Goal: Task Accomplishment & Management: Use online tool/utility

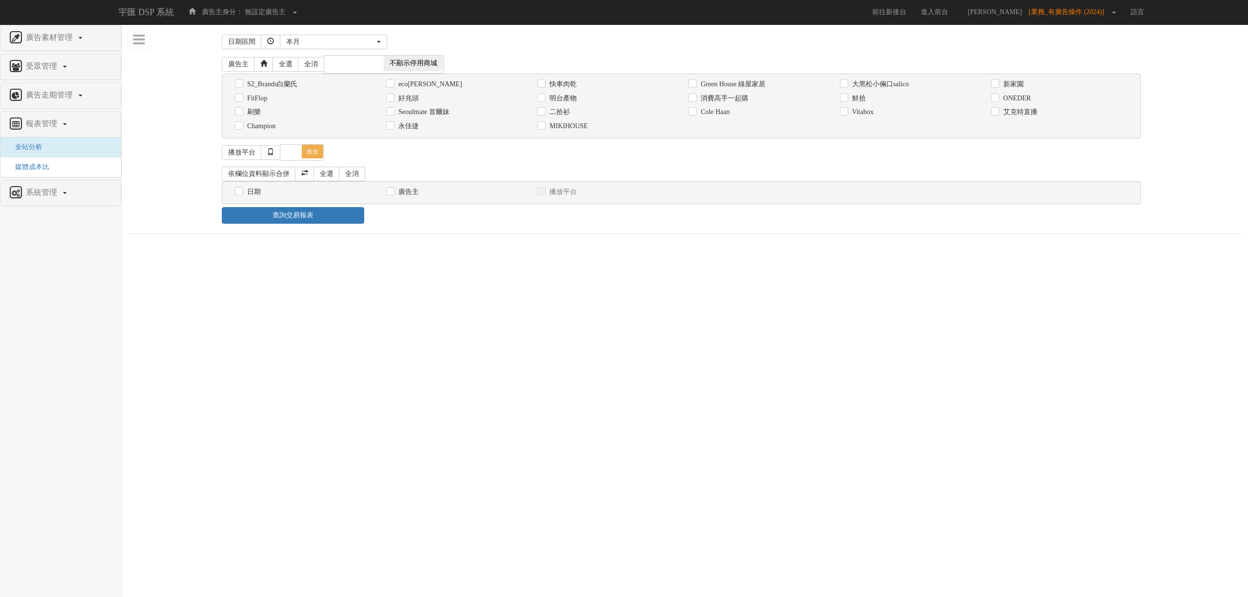
click at [720, 100] on label "消費高手一起購" at bounding box center [723, 99] width 50 height 10
click at [695, 100] on input "消費高手一起購" at bounding box center [691, 98] width 6 height 6
checkbox input "true"
drag, startPoint x: 262, startPoint y: 199, endPoint x: 256, endPoint y: 199, distance: 5.4
click at [260, 199] on div "日期" at bounding box center [303, 192] width 151 height 14
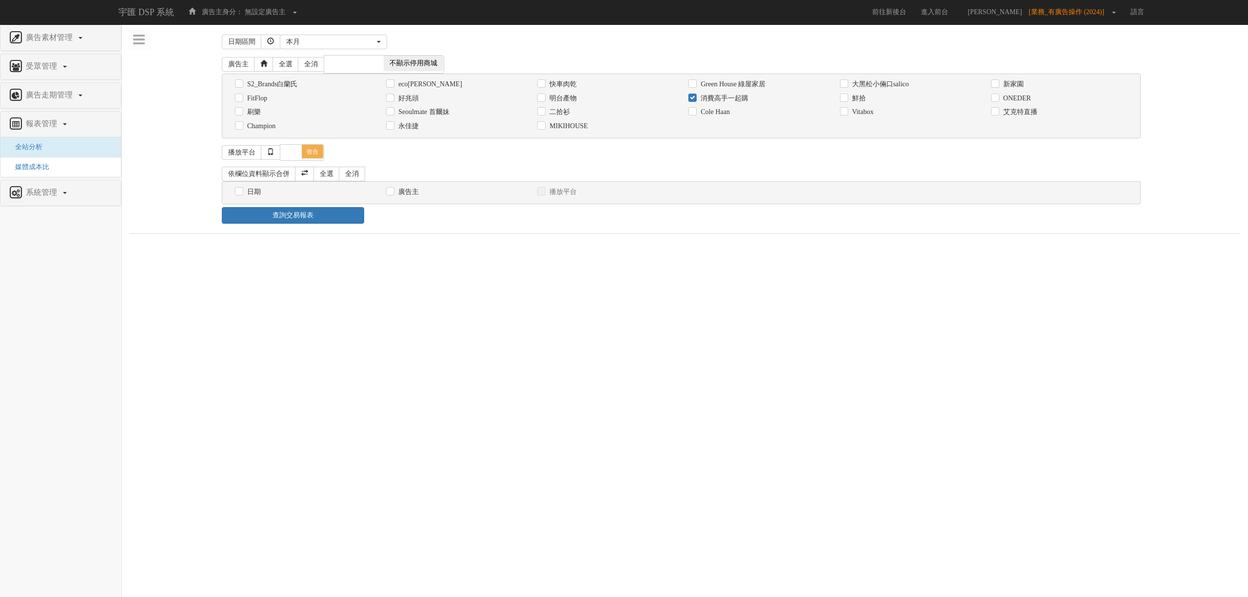
click at [251, 197] on label "日期" at bounding box center [253, 192] width 16 height 10
click at [241, 195] on input "日期" at bounding box center [238, 192] width 6 height 6
checkbox input "true"
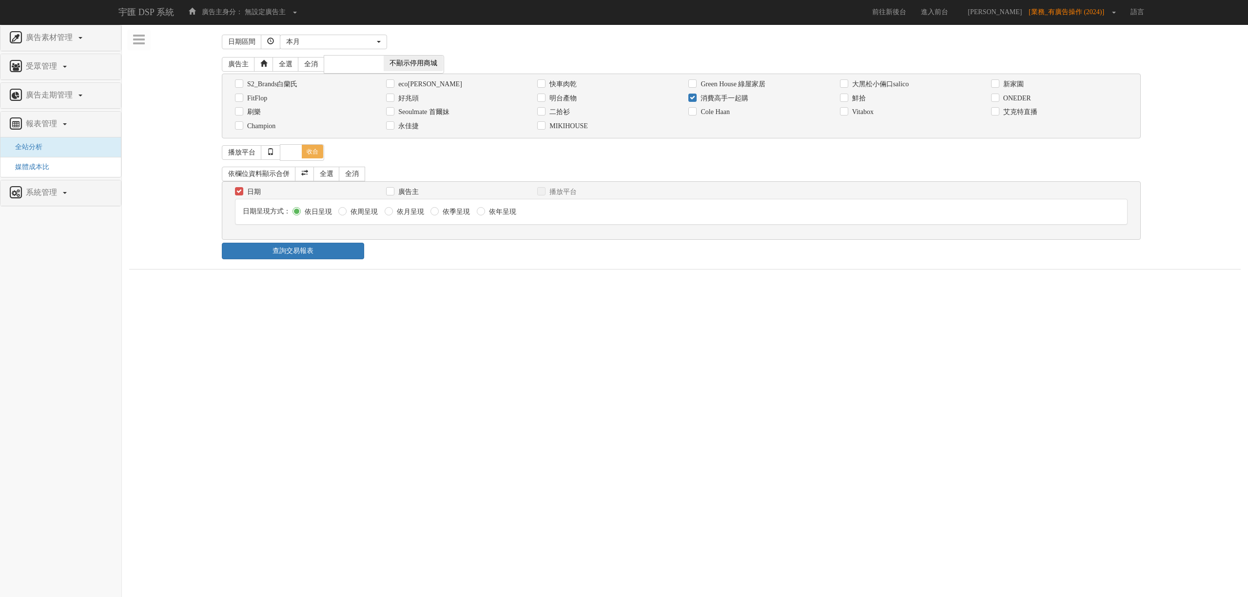
click at [314, 252] on link "查詢交易報表" at bounding box center [293, 251] width 142 height 17
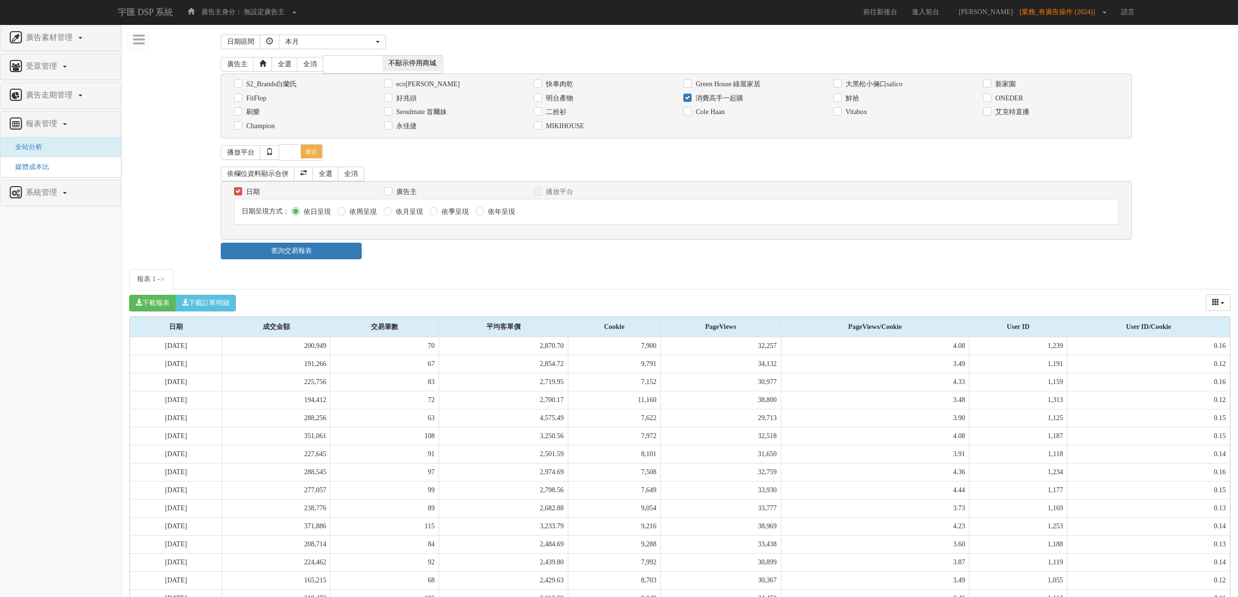
click at [410, 279] on ul "報表 1 - ×" at bounding box center [680, 279] width 1102 height 20
click at [735, 100] on label "消費高手一起購" at bounding box center [718, 99] width 50 height 10
click at [690, 100] on input "消費高手一起購" at bounding box center [686, 98] width 6 height 6
checkbox input "false"
click at [927, 67] on div "廣告主 全選 全消 顯示停用商城 不顯示停用商城" at bounding box center [676, 64] width 911 height 19
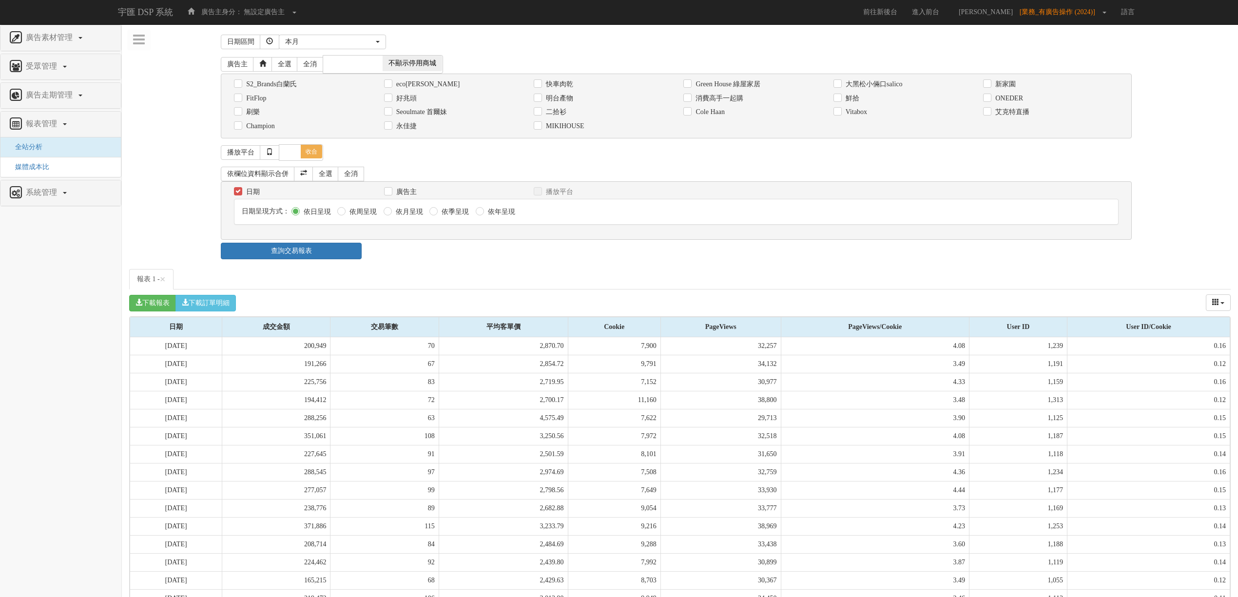
click at [742, 82] on label "Green House 綠屋家居" at bounding box center [726, 84] width 67 height 10
click at [690, 82] on input "Green House 綠屋家居" at bounding box center [686, 84] width 6 height 6
checkbox input "true"
click at [335, 245] on link "查詢交易報表" at bounding box center [291, 251] width 141 height 17
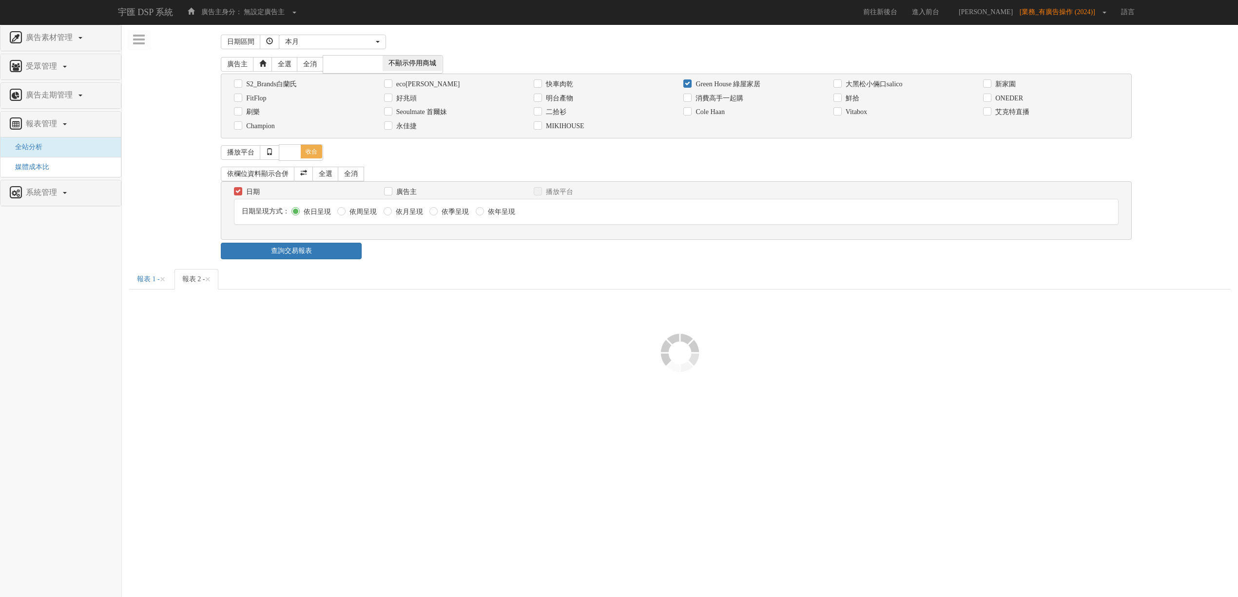
click at [445, 259] on div "查詢交易報表" at bounding box center [680, 251] width 933 height 17
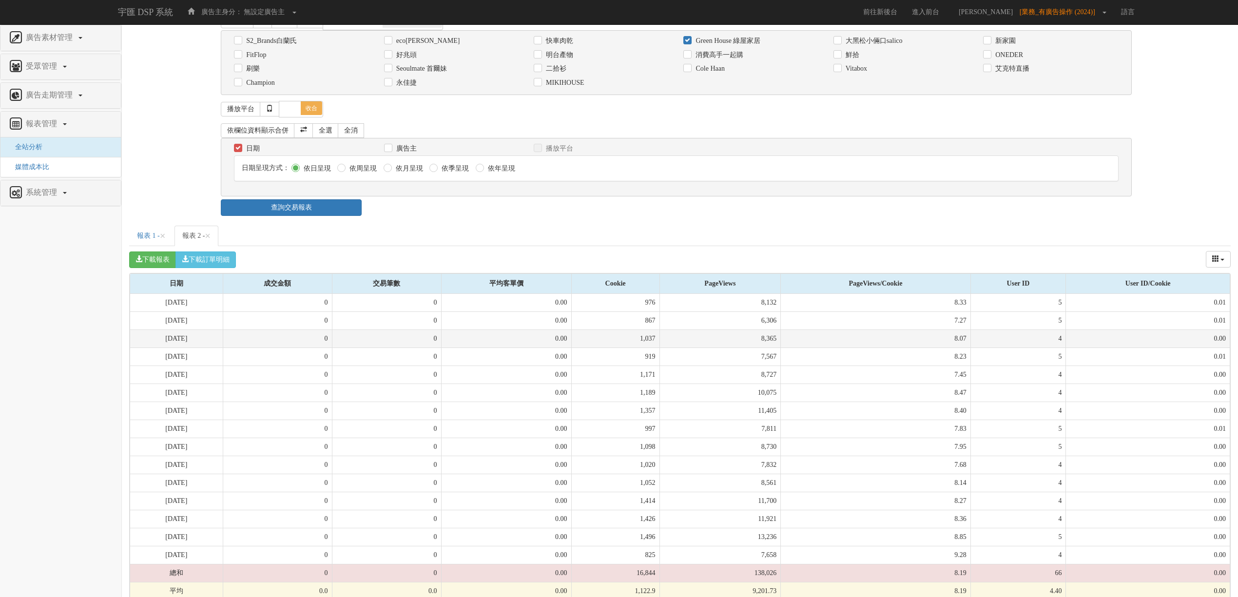
scroll to position [63, 0]
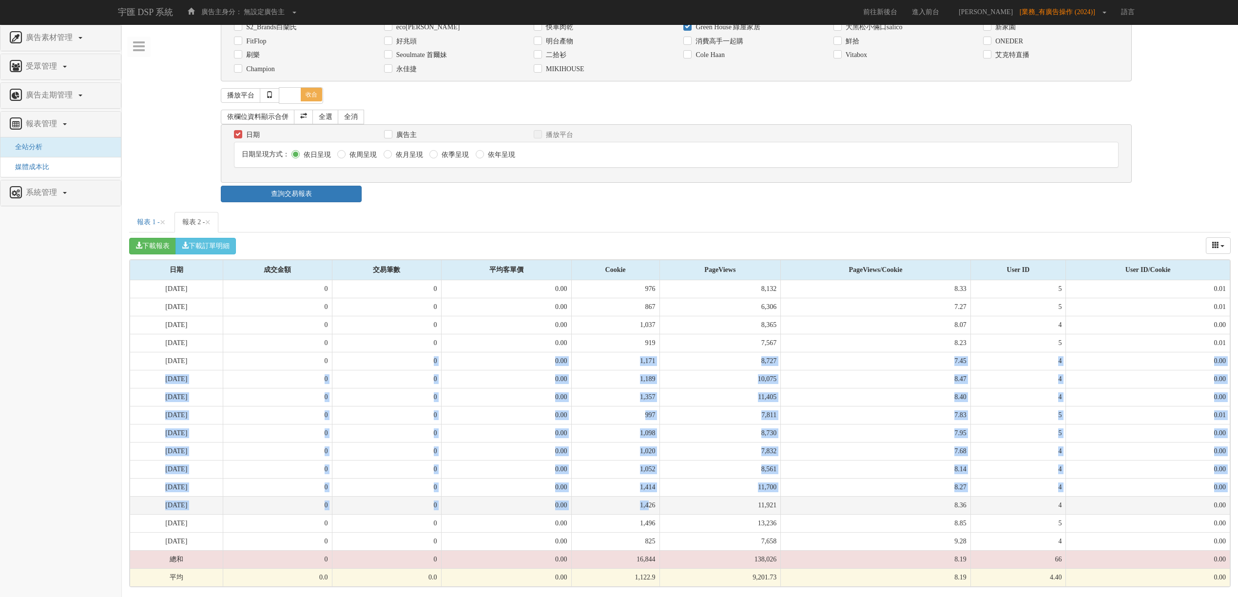
drag, startPoint x: 430, startPoint y: 351, endPoint x: 650, endPoint y: 499, distance: 265.1
click at [650, 499] on tbody "[DATE] 0 0 0.00 976 8,132 8.33 5 0.01 [DATE] 0 0 0.00 867 6,306 7.27 5 0.01 [DA…" at bounding box center [680, 433] width 1100 height 307
click at [650, 499] on td "1,426" at bounding box center [615, 505] width 88 height 18
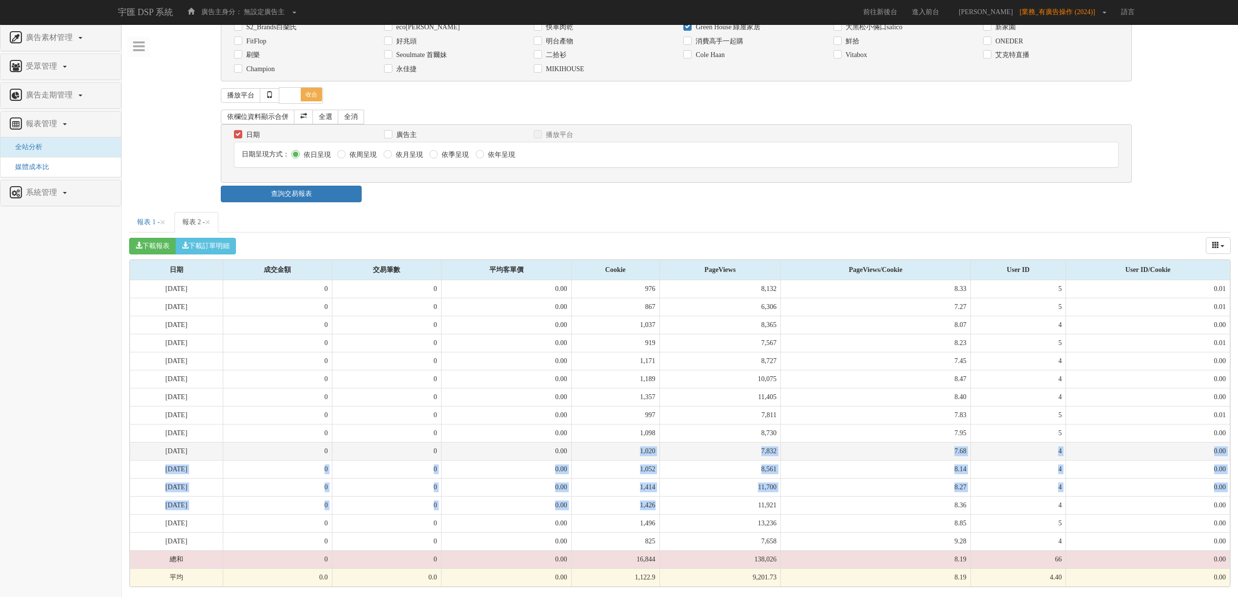
drag, startPoint x: 649, startPoint y: 500, endPoint x: 640, endPoint y: 451, distance: 49.1
click at [640, 451] on tbody "[DATE] 0 0 0.00 976 8,132 8.33 5 0.01 [DATE] 0 0 0.00 867 6,306 7.27 5 0.01 [DA…" at bounding box center [680, 433] width 1100 height 307
click at [640, 451] on td "1,020" at bounding box center [615, 451] width 88 height 18
drag, startPoint x: 652, startPoint y: 433, endPoint x: 650, endPoint y: 499, distance: 66.3
click at [650, 499] on tbody "[DATE] 0 0 0.00 976 8,132 8.33 5 0.01 [DATE] 0 0 0.00 867 6,306 7.27 5 0.01 [DA…" at bounding box center [680, 433] width 1100 height 307
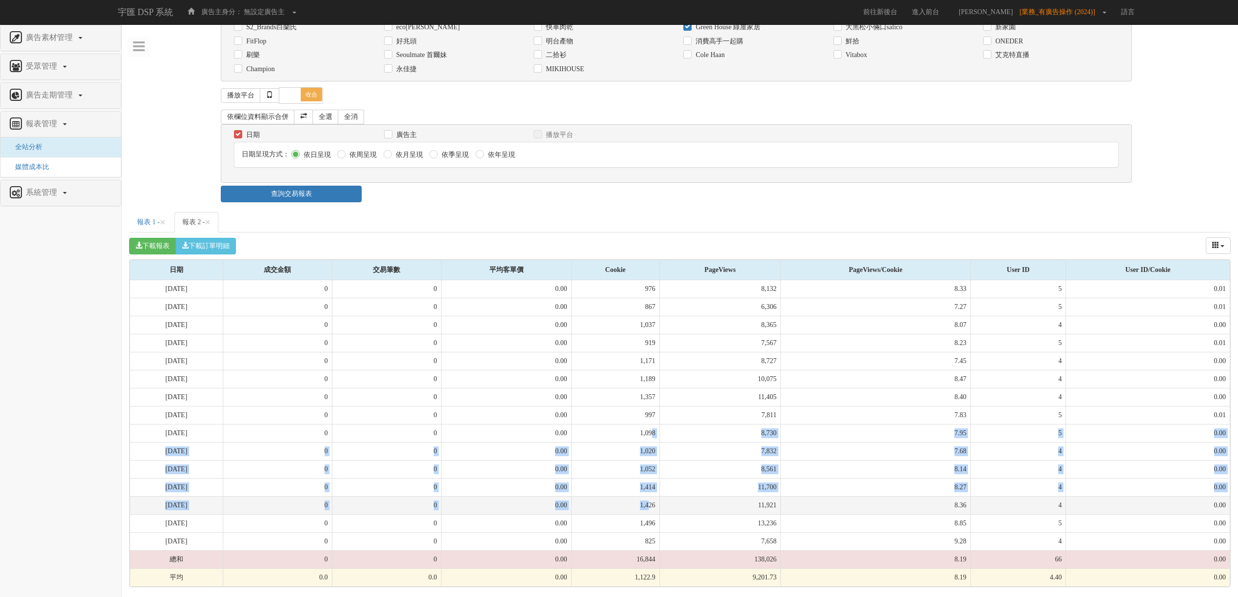
click at [650, 499] on td "1,426" at bounding box center [615, 505] width 88 height 18
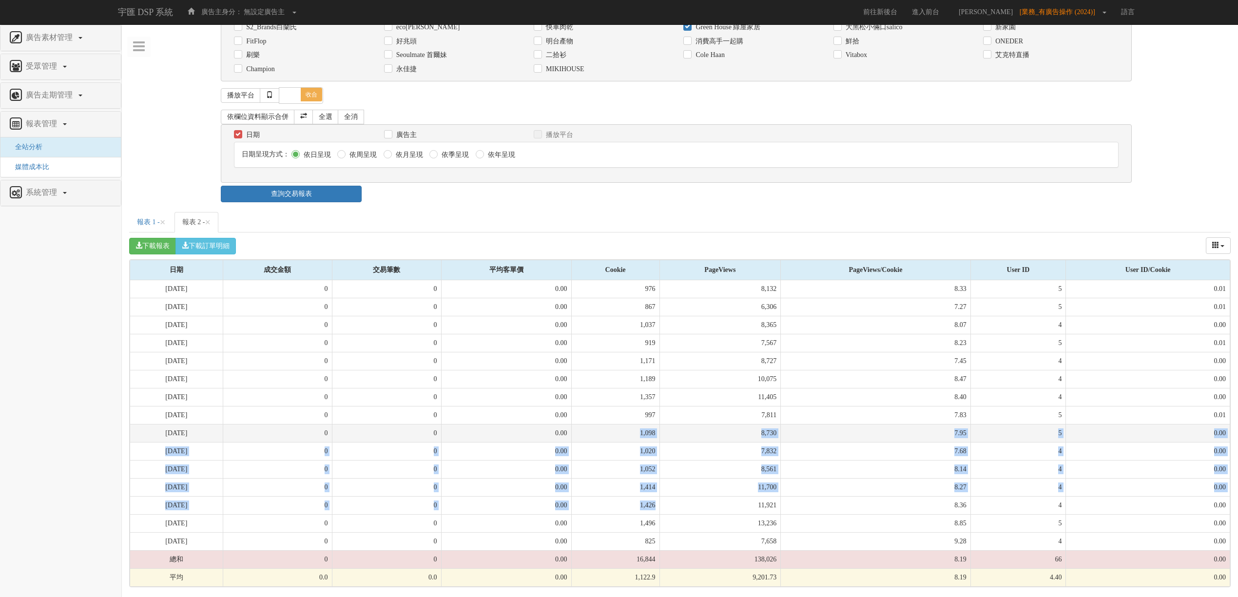
drag, startPoint x: 650, startPoint y: 502, endPoint x: 646, endPoint y: 430, distance: 71.8
click at [646, 430] on tbody "[DATE] 0 0 0.00 976 8,132 8.33 5 0.01 [DATE] 0 0 0.00 867 6,306 7.27 5 0.01 [DA…" at bounding box center [680, 433] width 1100 height 307
click at [646, 430] on td "1,098" at bounding box center [615, 433] width 88 height 18
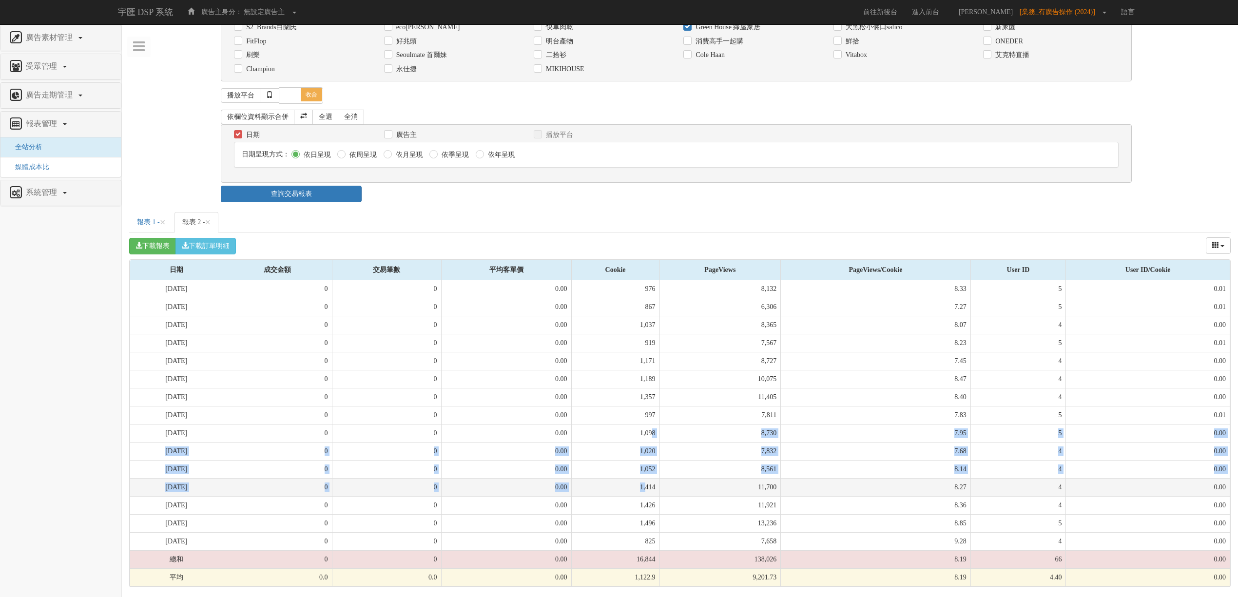
drag, startPoint x: 656, startPoint y: 451, endPoint x: 646, endPoint y: 494, distance: 43.4
click at [646, 494] on tbody "[DATE] 0 0 0.00 976 8,132 8.33 5 0.01 [DATE] 0 0 0.00 867 6,306 7.27 5 0.01 [DA…" at bounding box center [680, 433] width 1100 height 307
click at [646, 494] on td "1,414" at bounding box center [615, 487] width 88 height 18
